Goal: Information Seeking & Learning: Learn about a topic

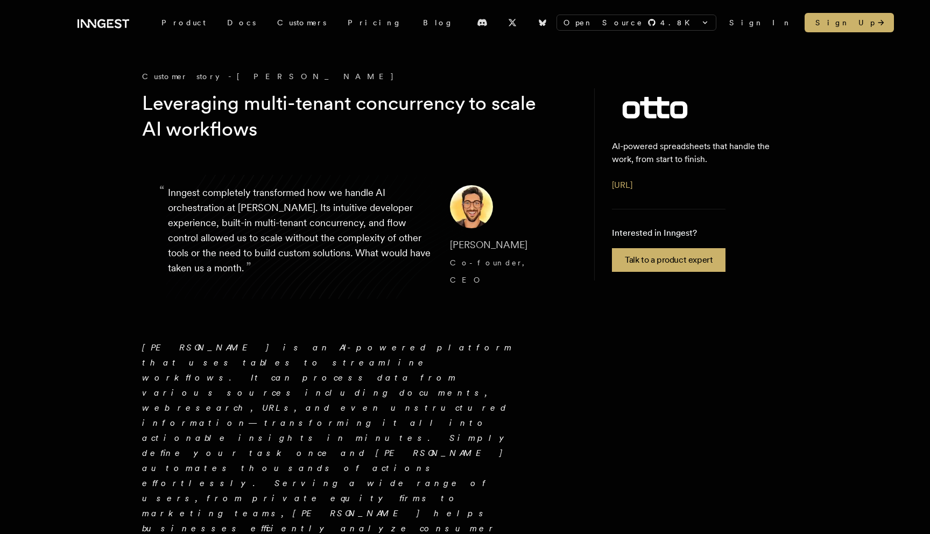
click at [337, 221] on p "“ Inngest completely transformed how we handle AI orchestration at [PERSON_NAME…" at bounding box center [300, 236] width 265 height 103
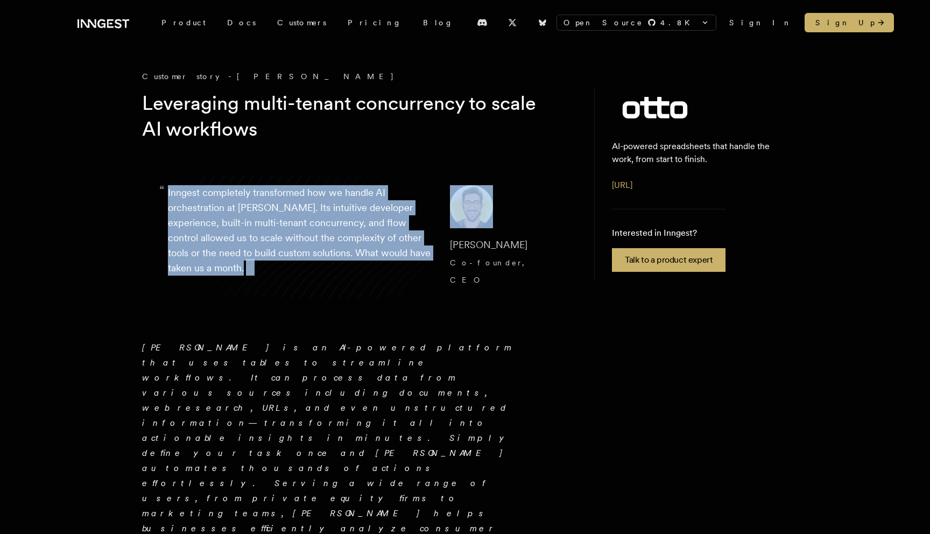
click at [337, 221] on p "“ Inngest completely transformed how we handle AI orchestration at [PERSON_NAME…" at bounding box center [300, 236] width 265 height 103
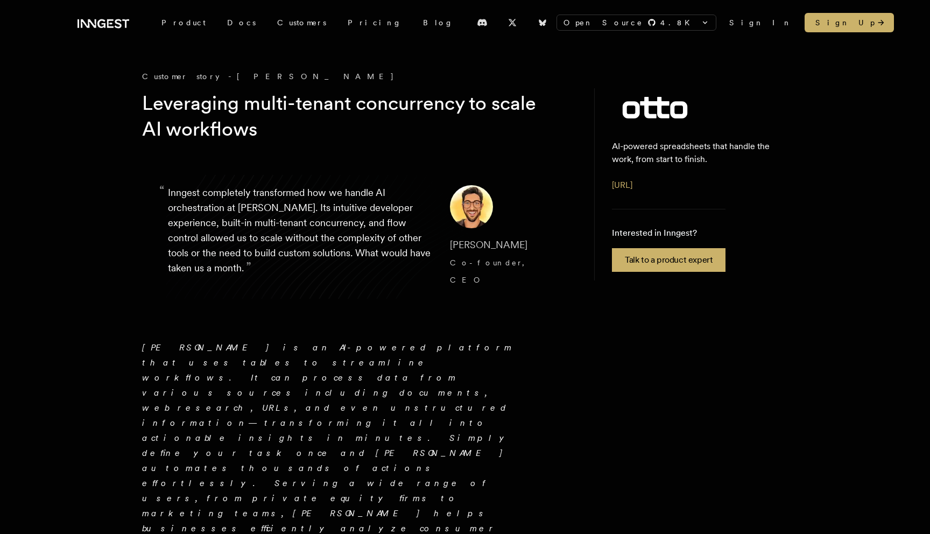
click at [321, 95] on h1 "Leveraging multi-tenant concurrency to scale AI workflows" at bounding box center [349, 116] width 414 height 52
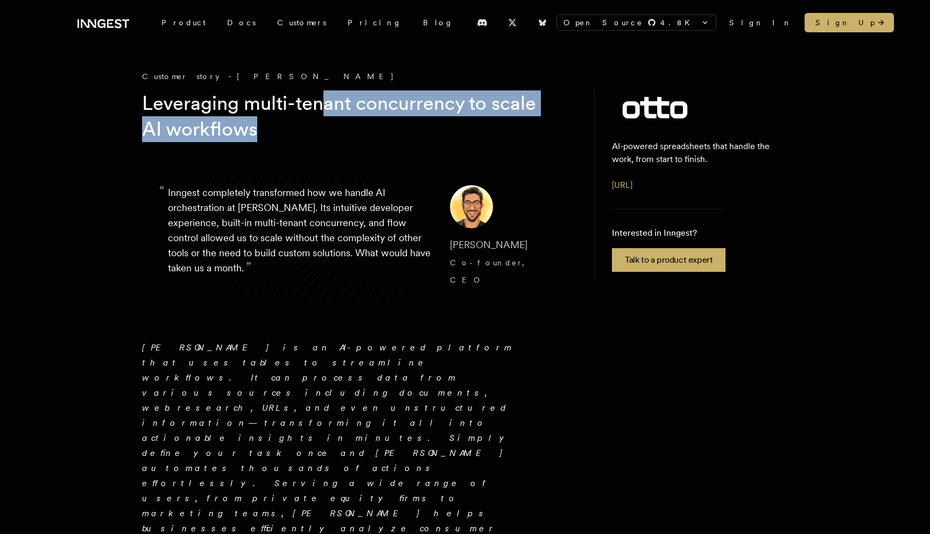
drag, startPoint x: 321, startPoint y: 97, endPoint x: 330, endPoint y: 123, distance: 27.8
click at [330, 123] on h1 "Leveraging multi-tenant concurrency to scale AI workflows" at bounding box center [349, 116] width 414 height 52
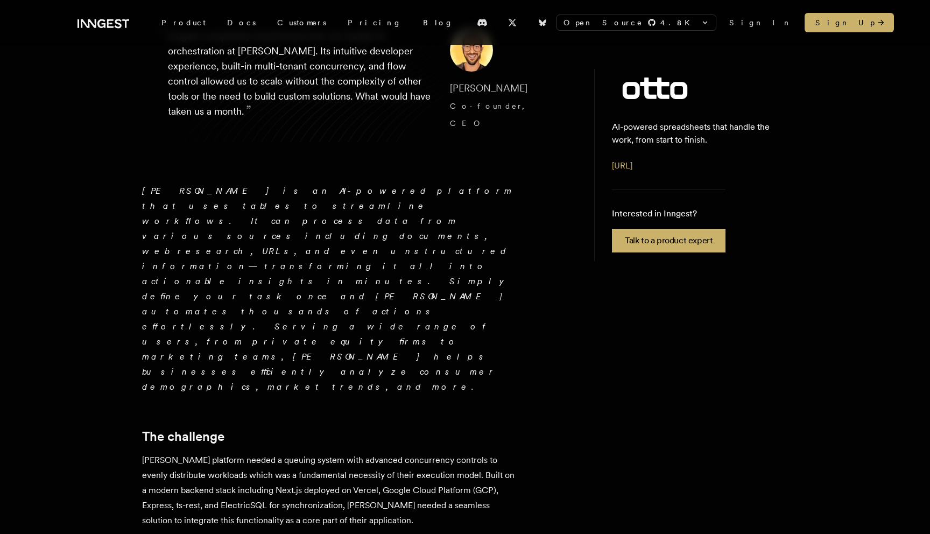
scroll to position [158, 0]
click at [263, 452] on p "[PERSON_NAME] platform needed a queuing system with advanced concurrency contro…" at bounding box center [330, 489] width 377 height 75
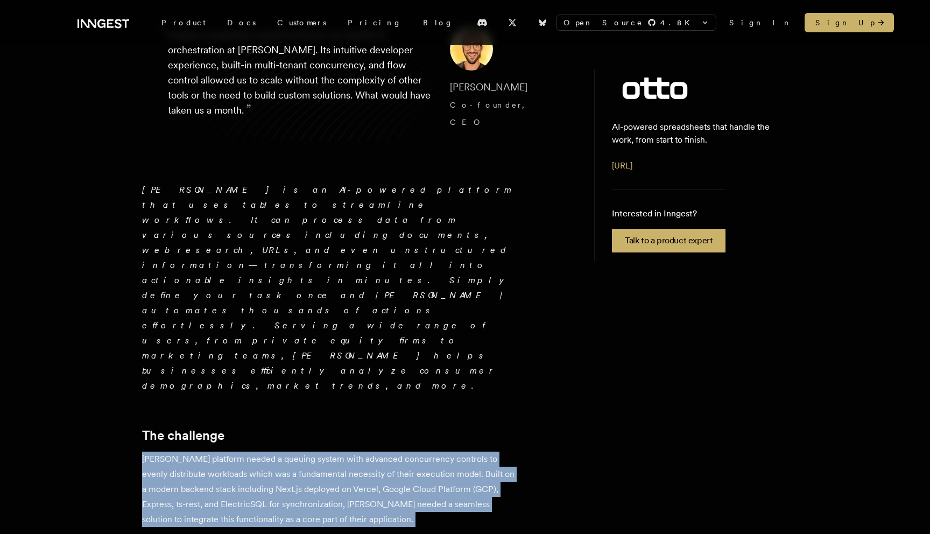
click at [263, 452] on p "[PERSON_NAME] platform needed a queuing system with advanced concurrency contro…" at bounding box center [330, 489] width 377 height 75
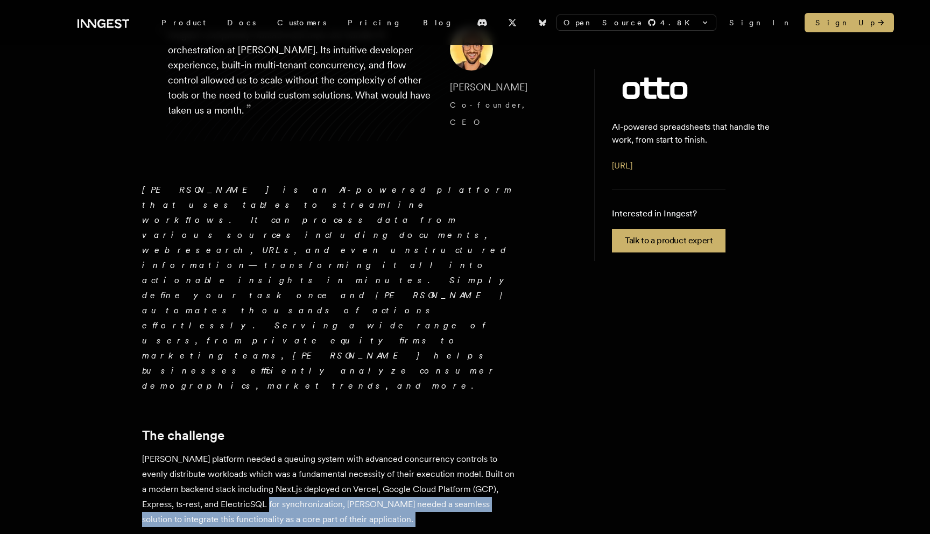
drag, startPoint x: 316, startPoint y: 399, endPoint x: 306, endPoint y: 367, distance: 33.7
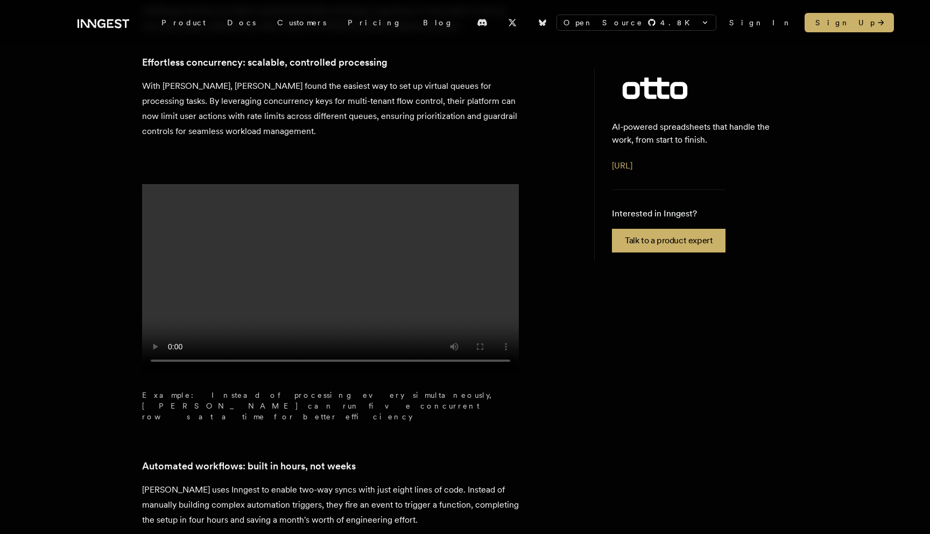
scroll to position [1097, 0]
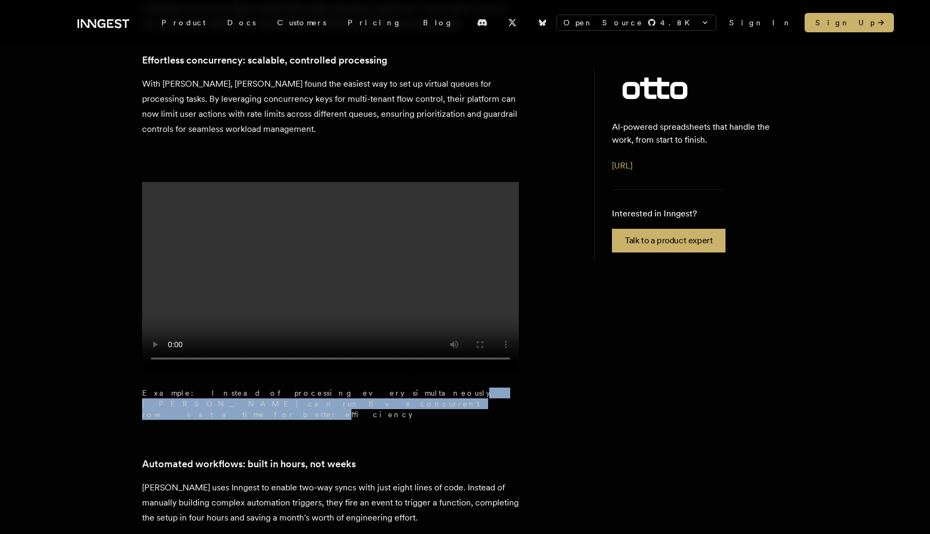
drag, startPoint x: 324, startPoint y: 285, endPoint x: 316, endPoint y: 268, distance: 18.8
click at [316, 388] on figcaption "Example: Instead of processing every simultaneously, [PERSON_NAME] can run five…" at bounding box center [330, 404] width 377 height 32
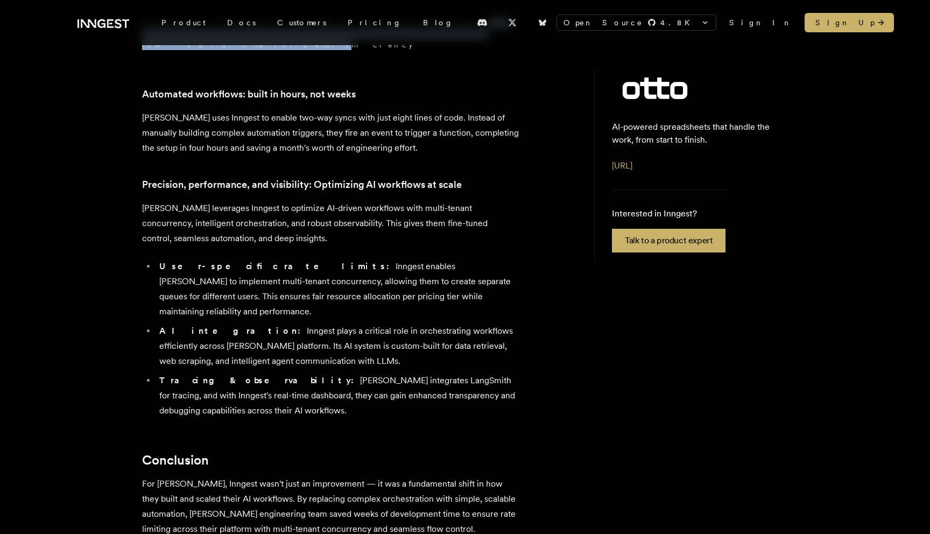
scroll to position [1466, 0]
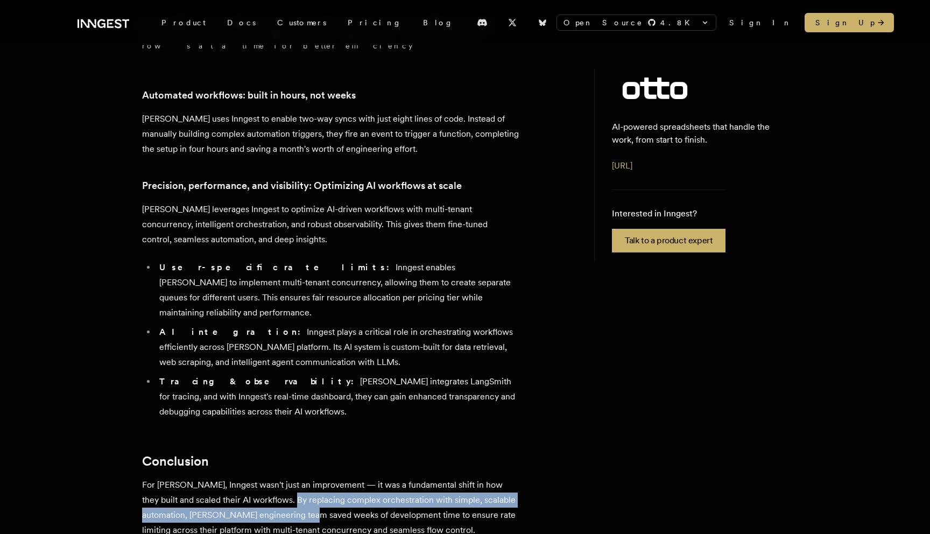
drag, startPoint x: 293, startPoint y: 372, endPoint x: 276, endPoint y: 346, distance: 31.1
click at [276, 478] on p "For [PERSON_NAME], Inngest wasn't just an improvement — it was a fundamental sh…" at bounding box center [330, 508] width 377 height 60
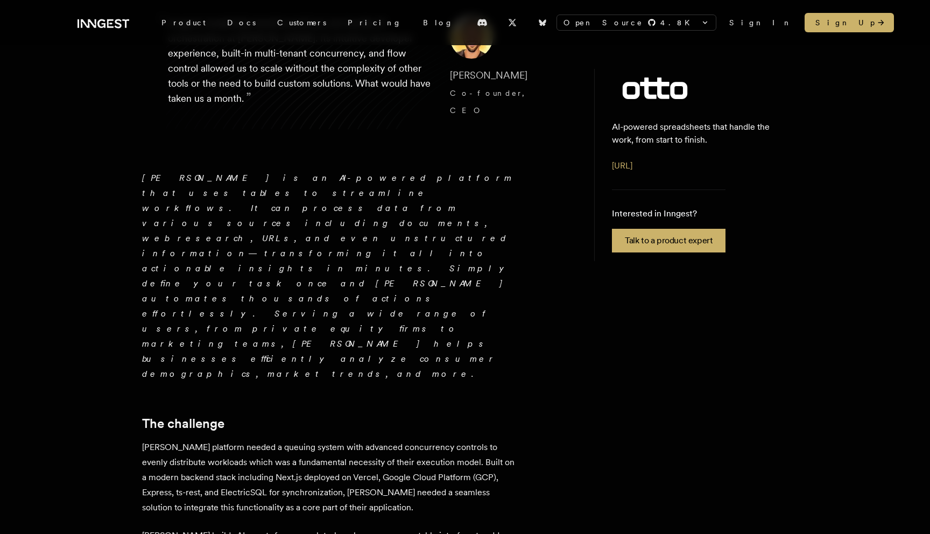
scroll to position [43, 0]
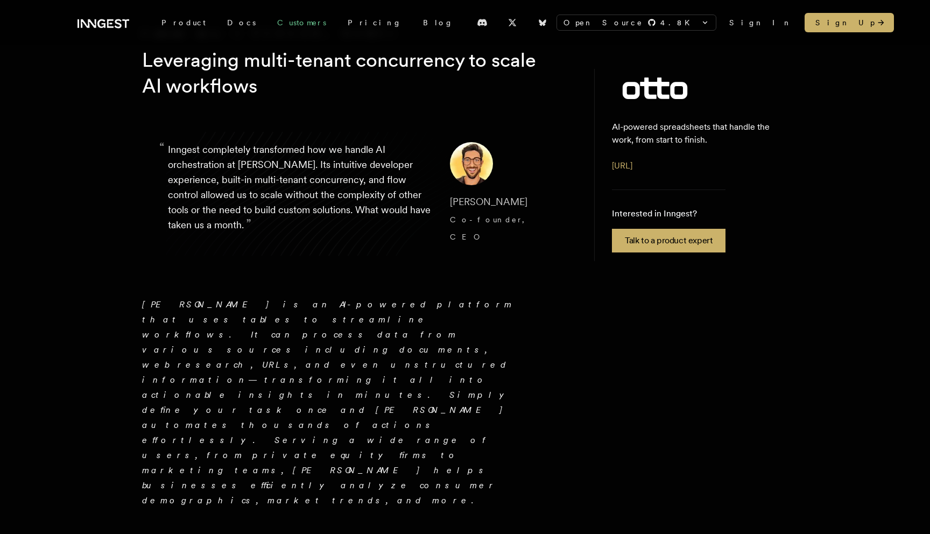
click at [270, 25] on link "Customers" at bounding box center [302, 22] width 71 height 19
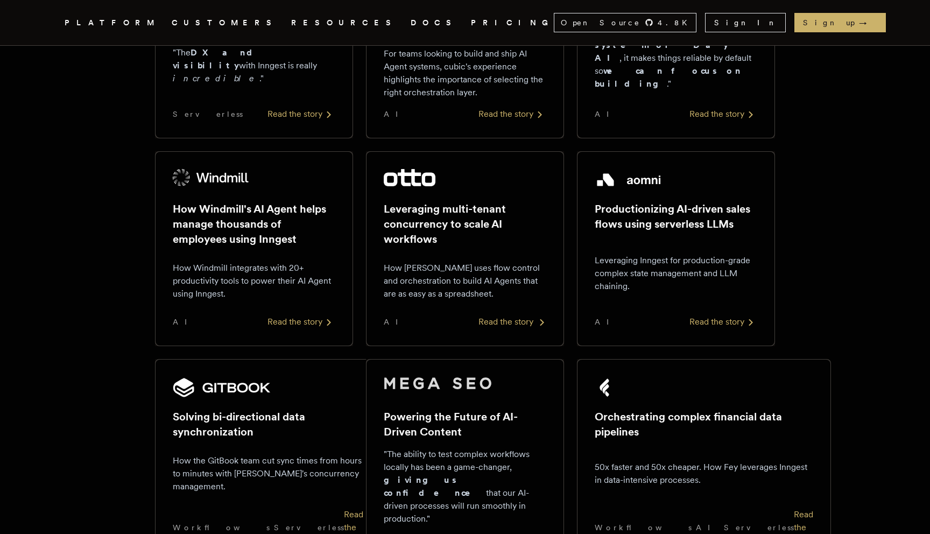
scroll to position [528, 0]
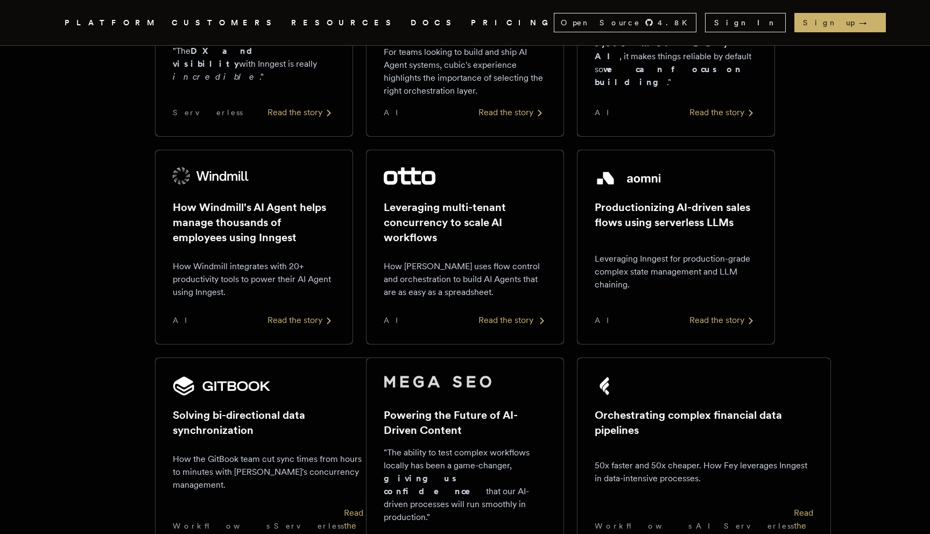
click at [530, 285] on p "How Otto uses flow control and orchestration to build AI Agents that are as eas…" at bounding box center [465, 279] width 163 height 39
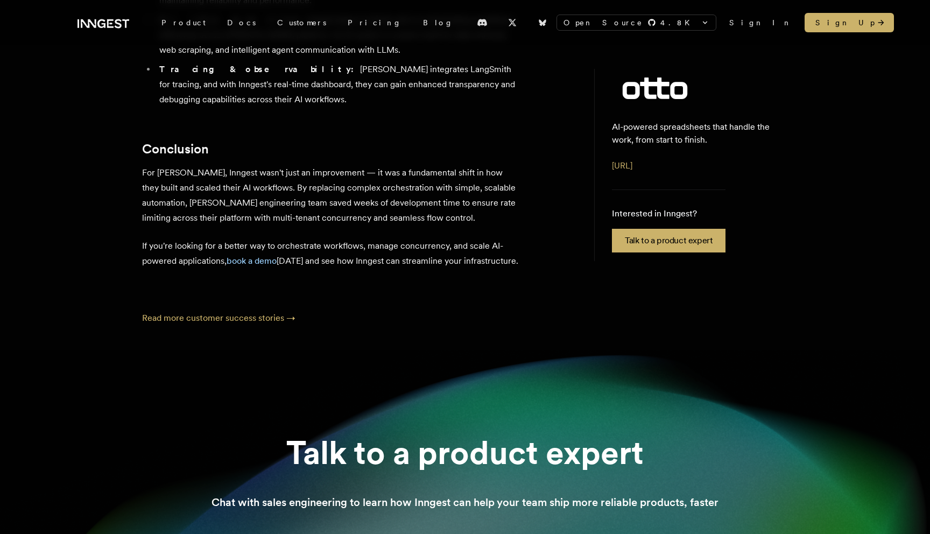
scroll to position [2009, 0]
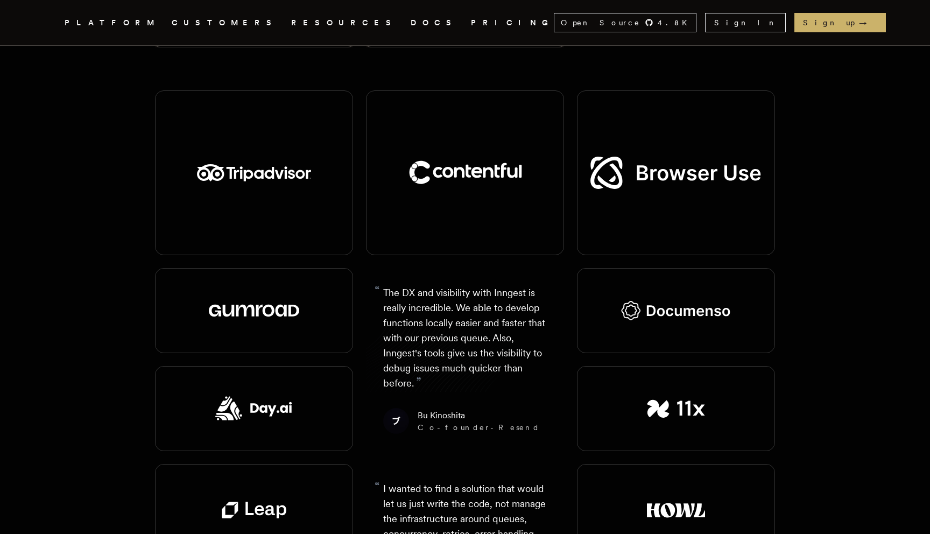
scroll to position [1269, 0]
